Goal: Task Accomplishment & Management: Use online tool/utility

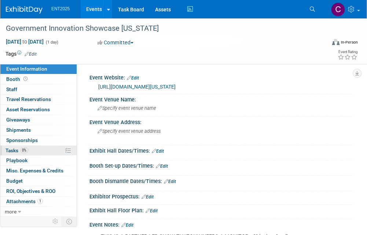
click at [10, 148] on span "Tasks 0%" at bounding box center [16, 151] width 23 height 6
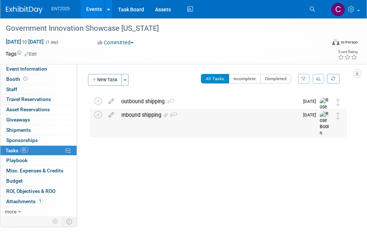
click at [141, 114] on div "Inbound shipping 5" at bounding box center [208, 115] width 181 height 12
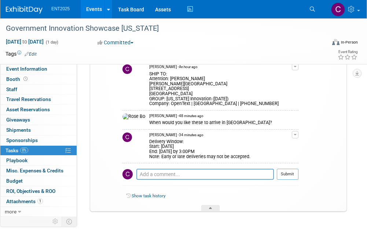
scroll to position [222, 0]
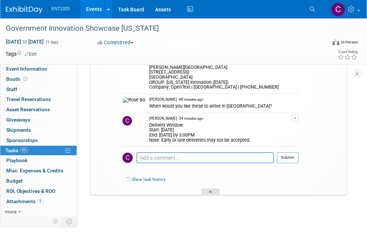
click at [208, 189] on div at bounding box center [210, 192] width 18 height 6
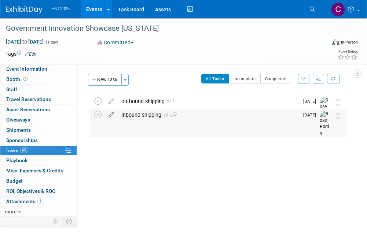
click at [130, 112] on div "Inbound shipping 5" at bounding box center [208, 115] width 181 height 12
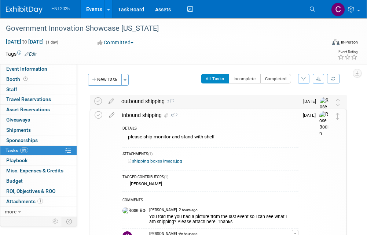
click at [143, 102] on div "outbound shipping 2" at bounding box center [208, 101] width 181 height 12
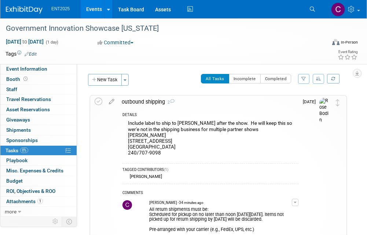
click at [11, 150] on span "Tasks 0%" at bounding box center [16, 151] width 23 height 6
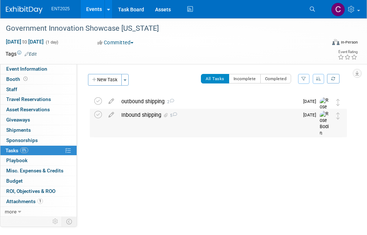
click at [144, 116] on div "Inbound shipping 5" at bounding box center [208, 115] width 181 height 12
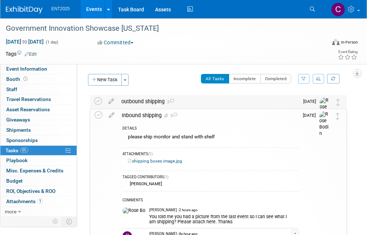
click at [147, 103] on div "outbound shipping 2" at bounding box center [208, 101] width 181 height 12
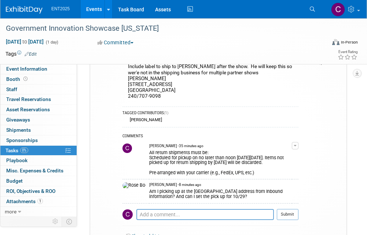
scroll to position [73, 0]
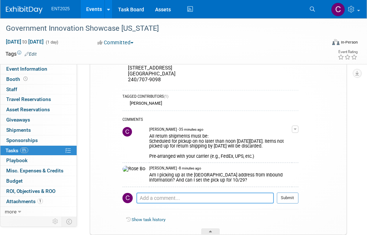
click at [174, 197] on textarea at bounding box center [204, 198] width 137 height 11
type textarea "Yes and Yes"
click at [284, 195] on button "Submit" at bounding box center [288, 198] width 22 height 11
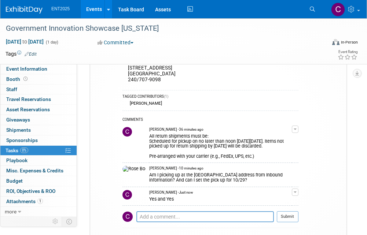
scroll to position [257, 0]
